Goal: Obtain resource: Download file/media

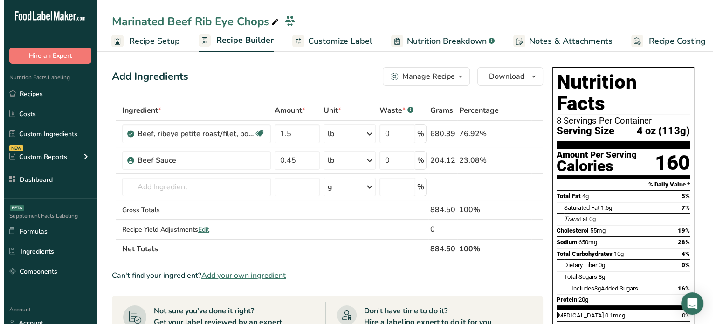
scroll to position [0, 8]
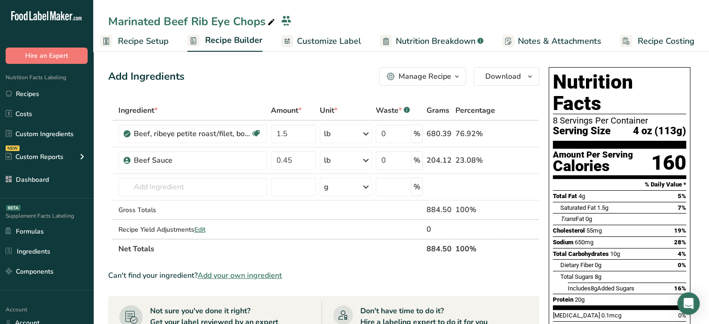
click at [347, 44] on span "Customize Label" at bounding box center [329, 41] width 64 height 13
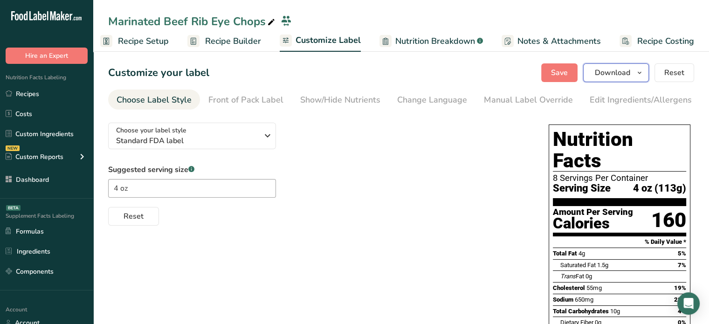
click at [600, 74] on span "Download" at bounding box center [612, 72] width 35 height 11
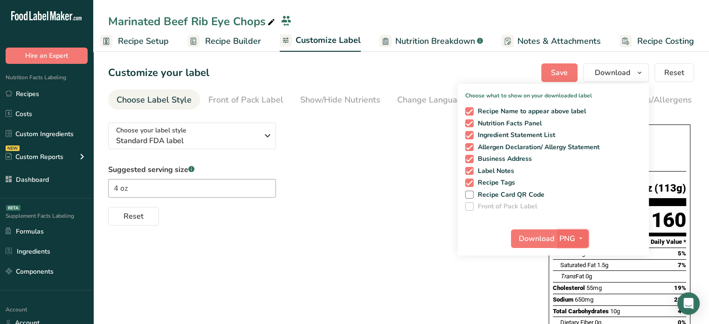
click at [572, 241] on span "PNG" at bounding box center [567, 238] width 16 height 11
click at [482, 180] on span "Recipe Tags" at bounding box center [495, 183] width 42 height 8
click at [471, 180] on input "Recipe Tags" at bounding box center [468, 182] width 6 height 6
checkbox input "false"
click at [573, 241] on span "PNG" at bounding box center [567, 238] width 16 height 11
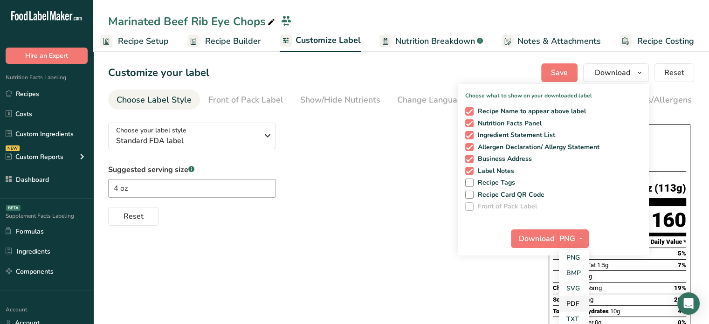
click at [582, 308] on link "PDF" at bounding box center [574, 303] width 30 height 15
click at [536, 232] on button "Download" at bounding box center [534, 238] width 46 height 19
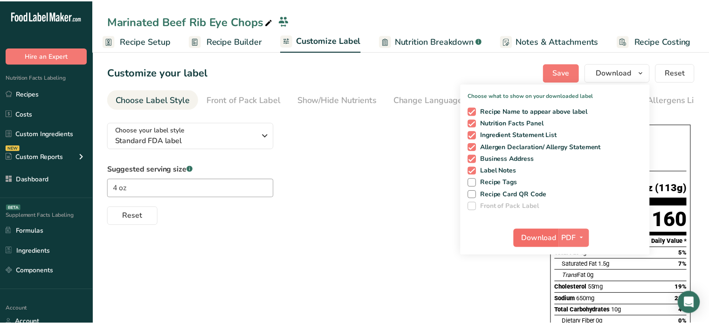
scroll to position [0, 1]
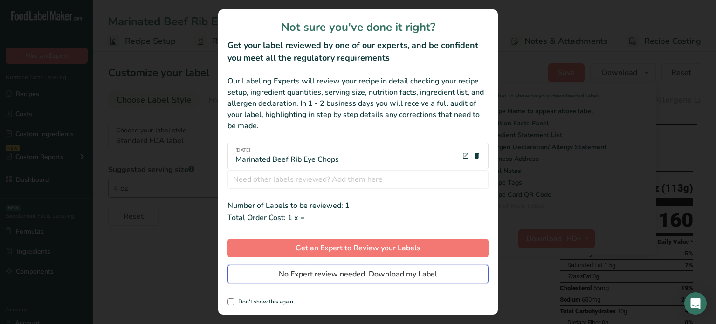
click at [440, 277] on button "No Expert review needed. Download my Label" at bounding box center [357, 274] width 261 height 19
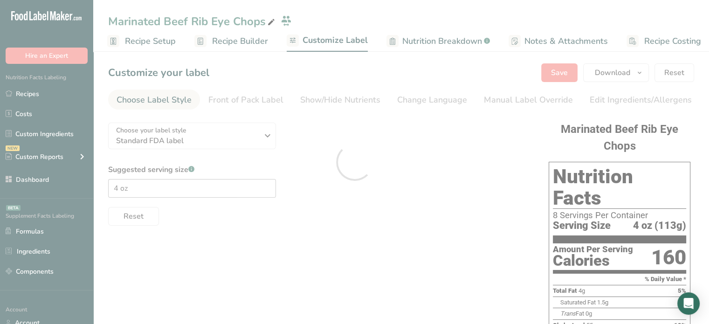
scroll to position [0, 0]
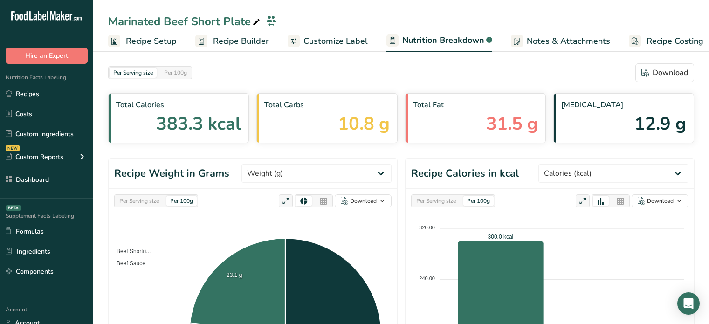
select select "Calories"
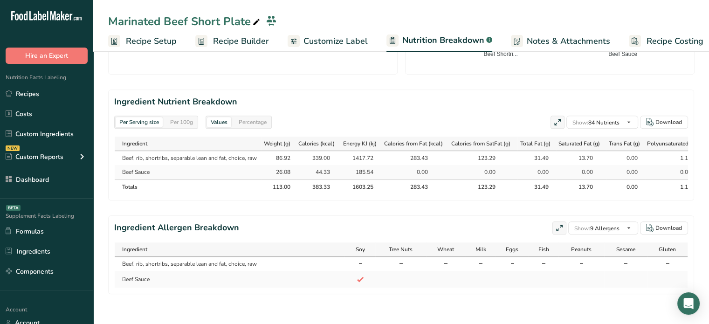
scroll to position [0, 9]
click at [320, 49] on link "Customize Label" at bounding box center [319, 41] width 80 height 21
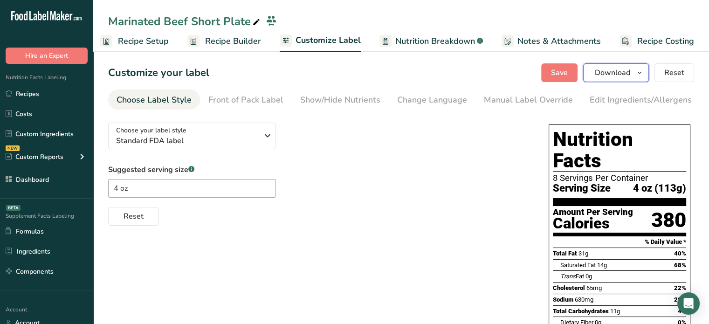
click at [621, 71] on span "Download" at bounding box center [612, 72] width 35 height 11
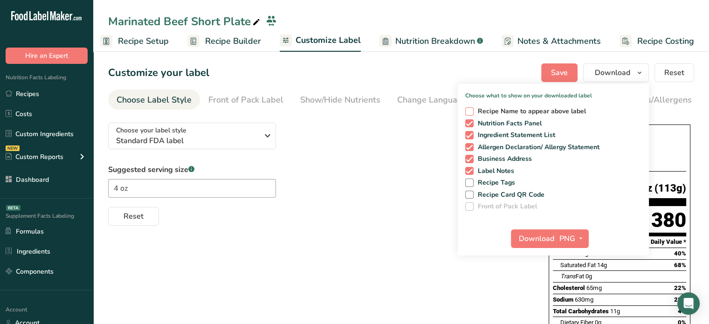
click at [518, 109] on span "Recipe Name to appear above label" at bounding box center [530, 111] width 113 height 8
click at [471, 109] on input "Recipe Name to appear above label" at bounding box center [468, 111] width 6 height 6
checkbox input "true"
click at [573, 238] on span "PNG" at bounding box center [567, 238] width 16 height 11
click at [581, 300] on link "PDF" at bounding box center [574, 303] width 30 height 15
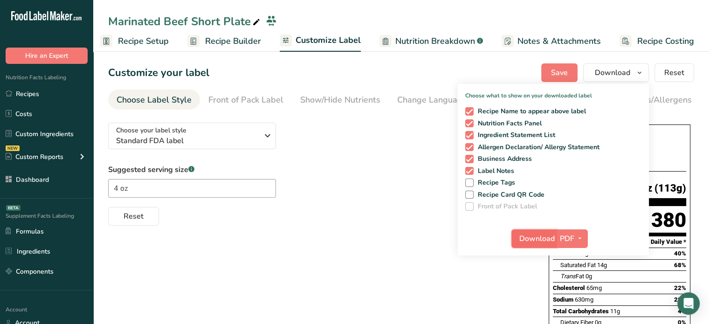
click at [536, 231] on button "Download" at bounding box center [534, 238] width 46 height 19
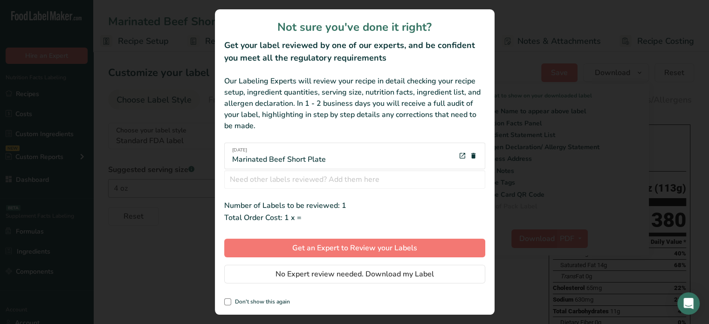
scroll to position [0, 1]
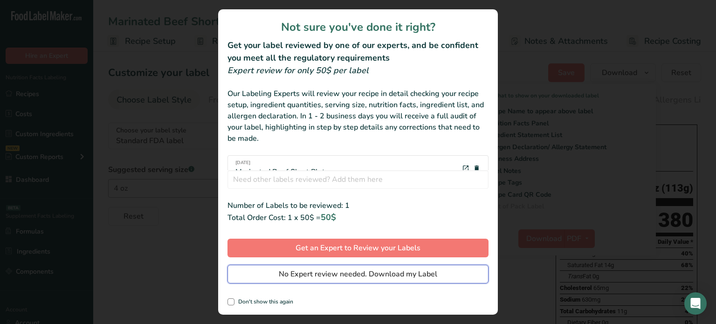
click at [448, 268] on button "No Expert review needed. Download my Label" at bounding box center [357, 274] width 261 height 19
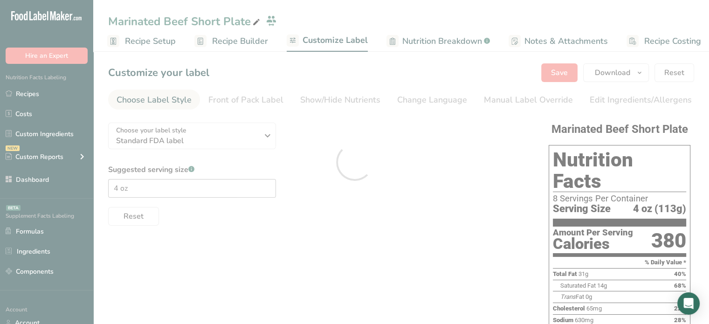
scroll to position [0, 0]
